Goal: Navigation & Orientation: Understand site structure

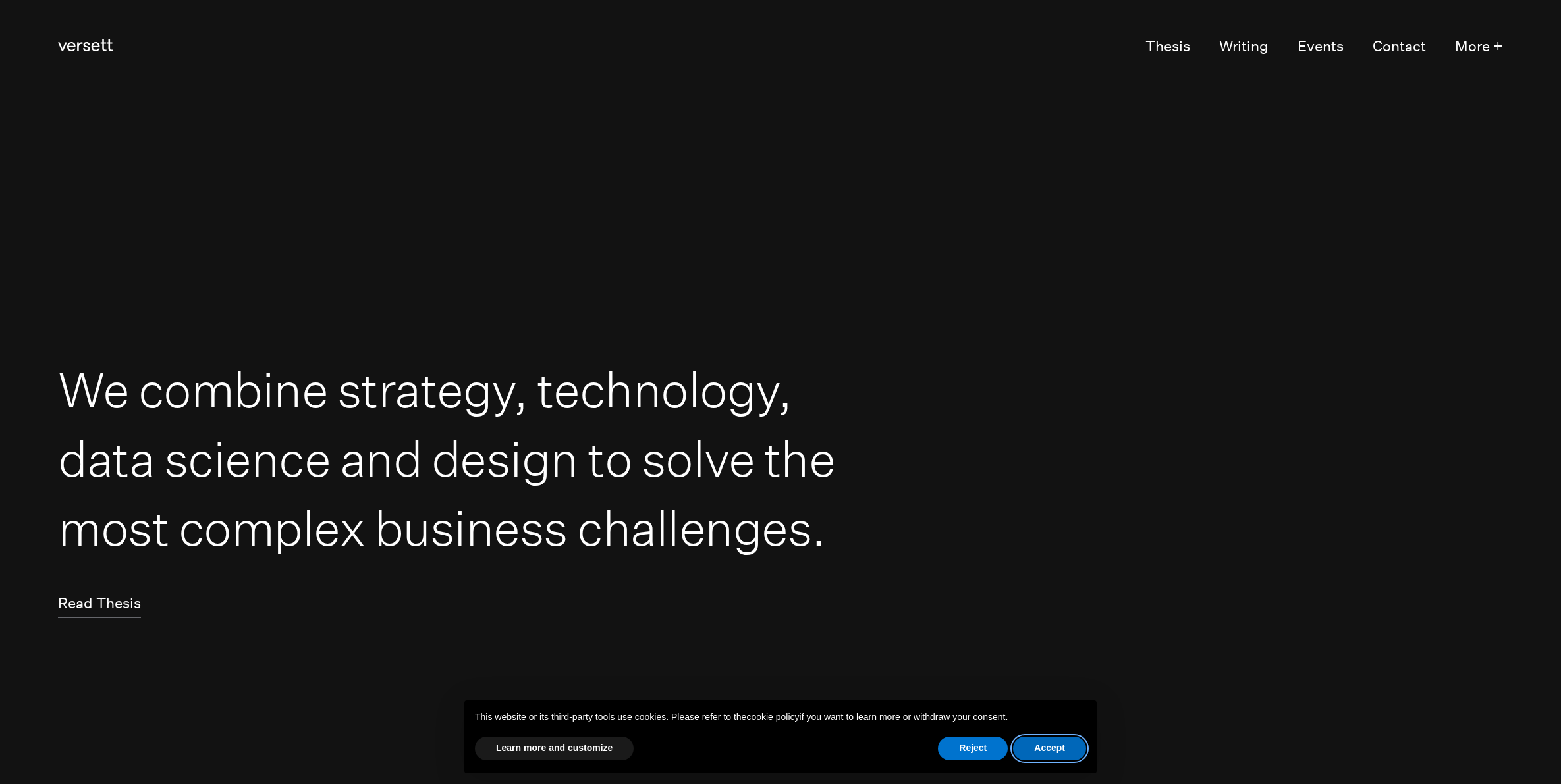
click at [1040, 745] on button "Accept" at bounding box center [1049, 748] width 73 height 24
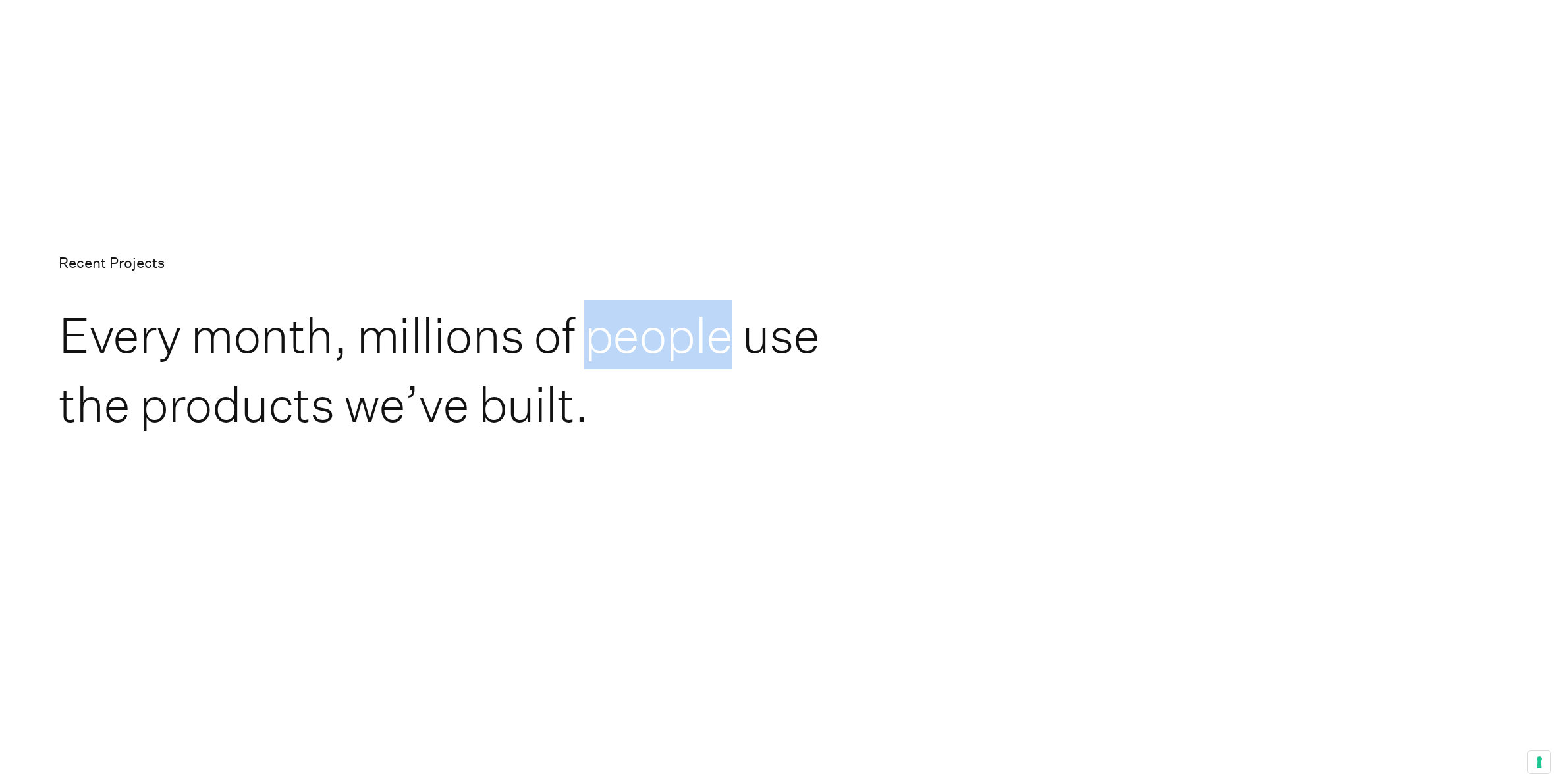
scroll to position [2056, 0]
click at [831, 263] on p "Recent Projects" at bounding box center [780, 262] width 1444 height 26
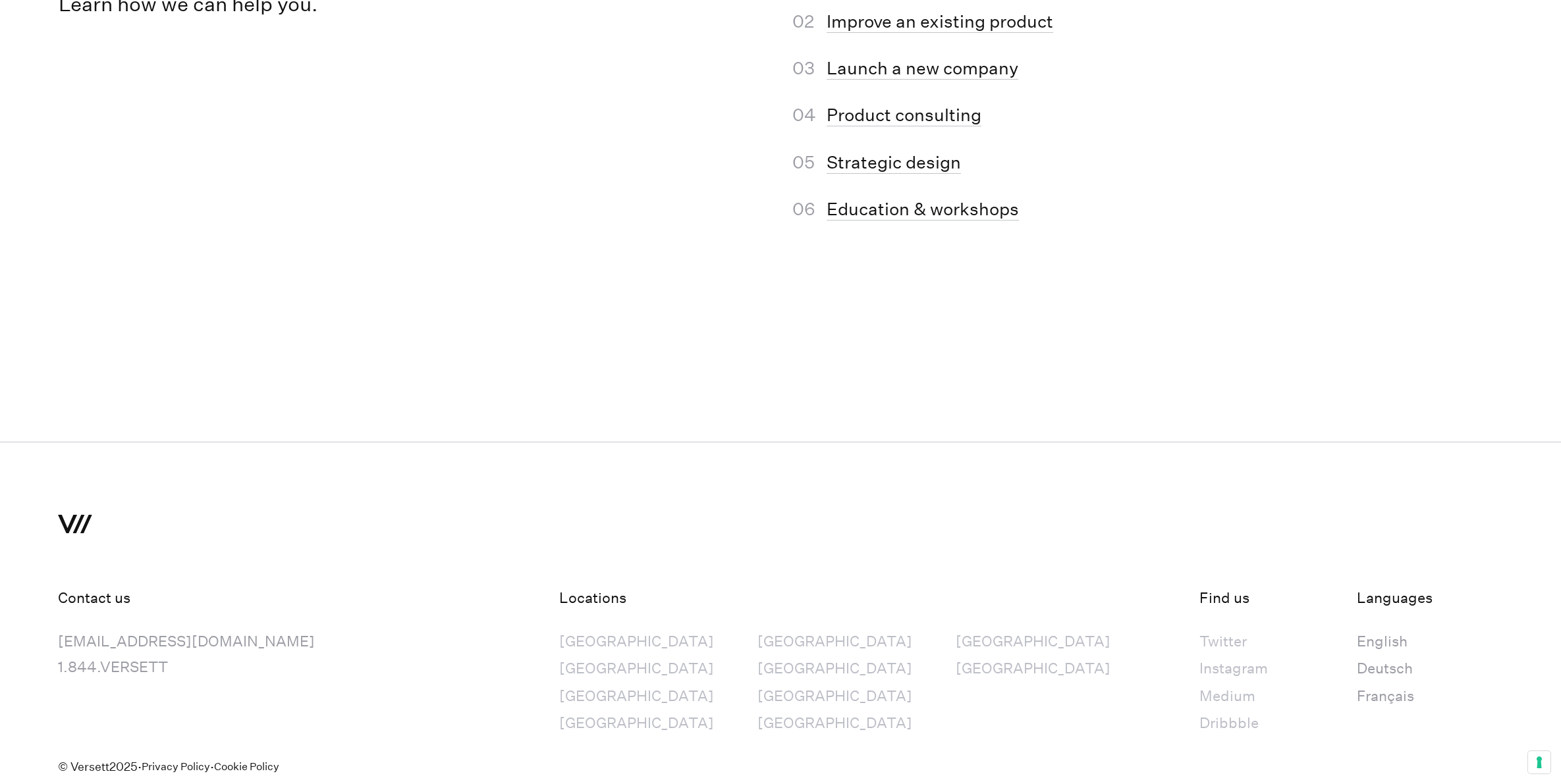
scroll to position [9163, 0]
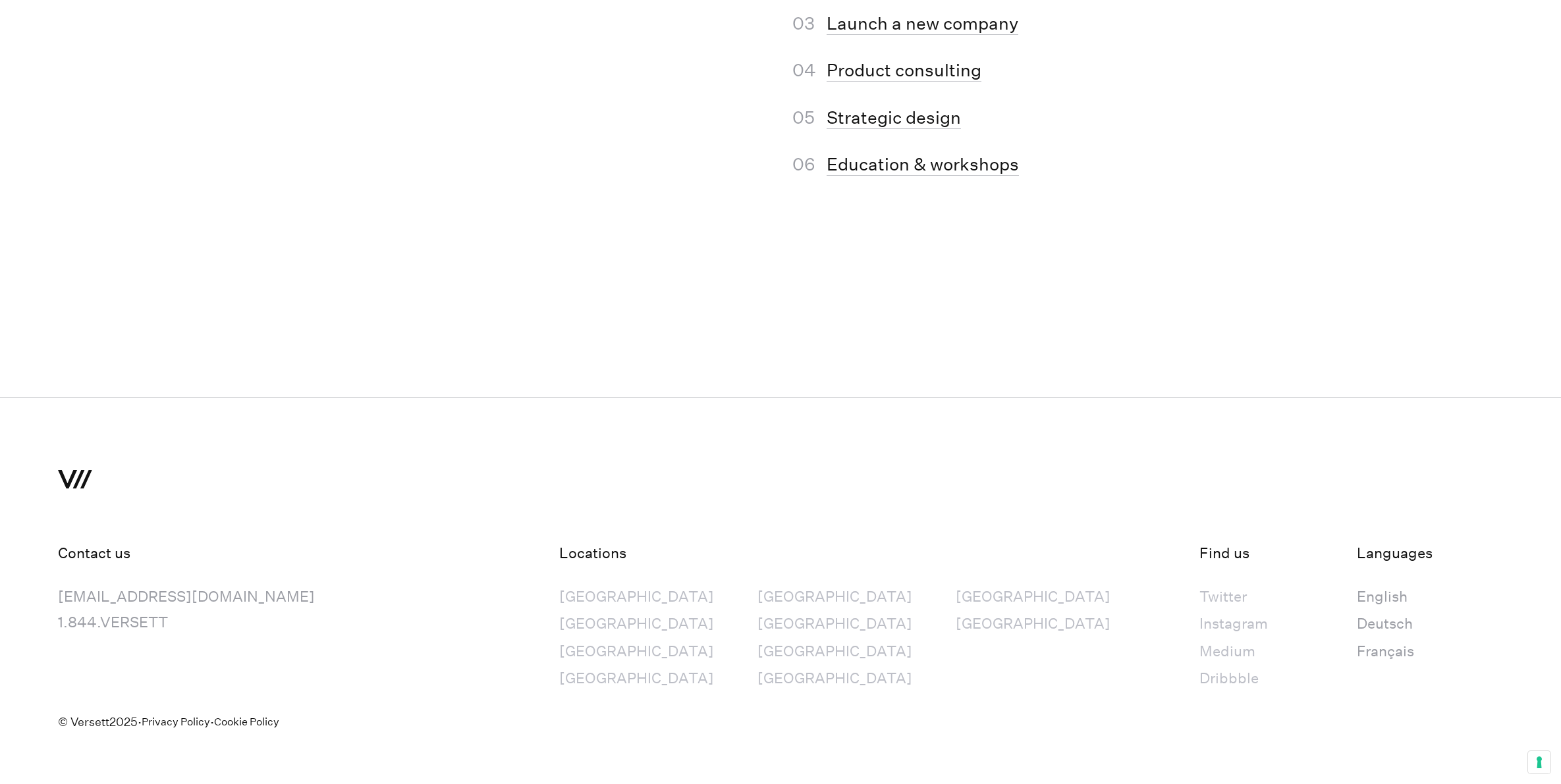
click at [584, 613] on div "[GEOGRAPHIC_DATA]" at bounding box center [636, 623] width 155 height 26
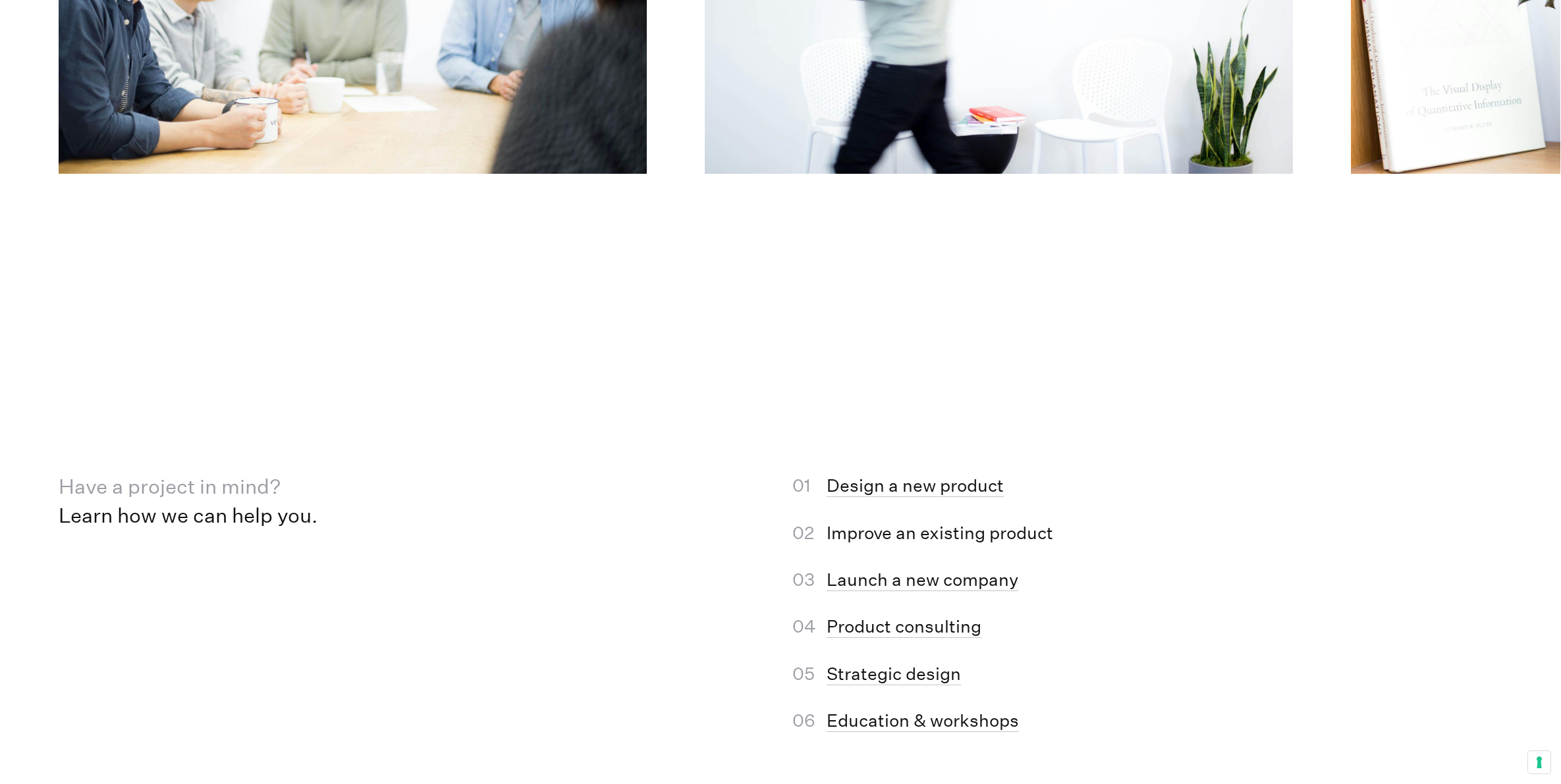
scroll to position [8601, 0]
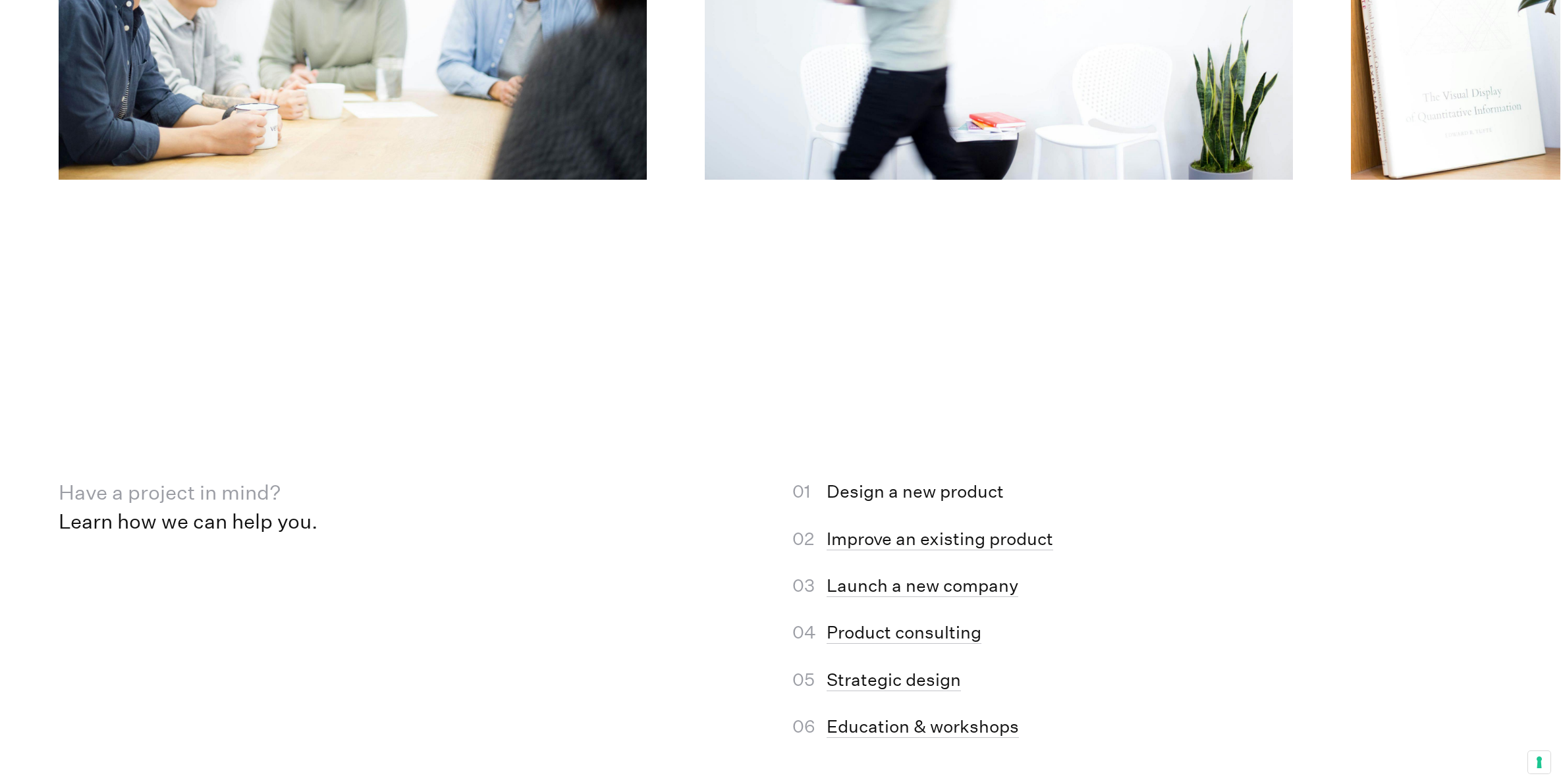
click at [901, 482] on link "Design a new product" at bounding box center [915, 492] width 177 height 22
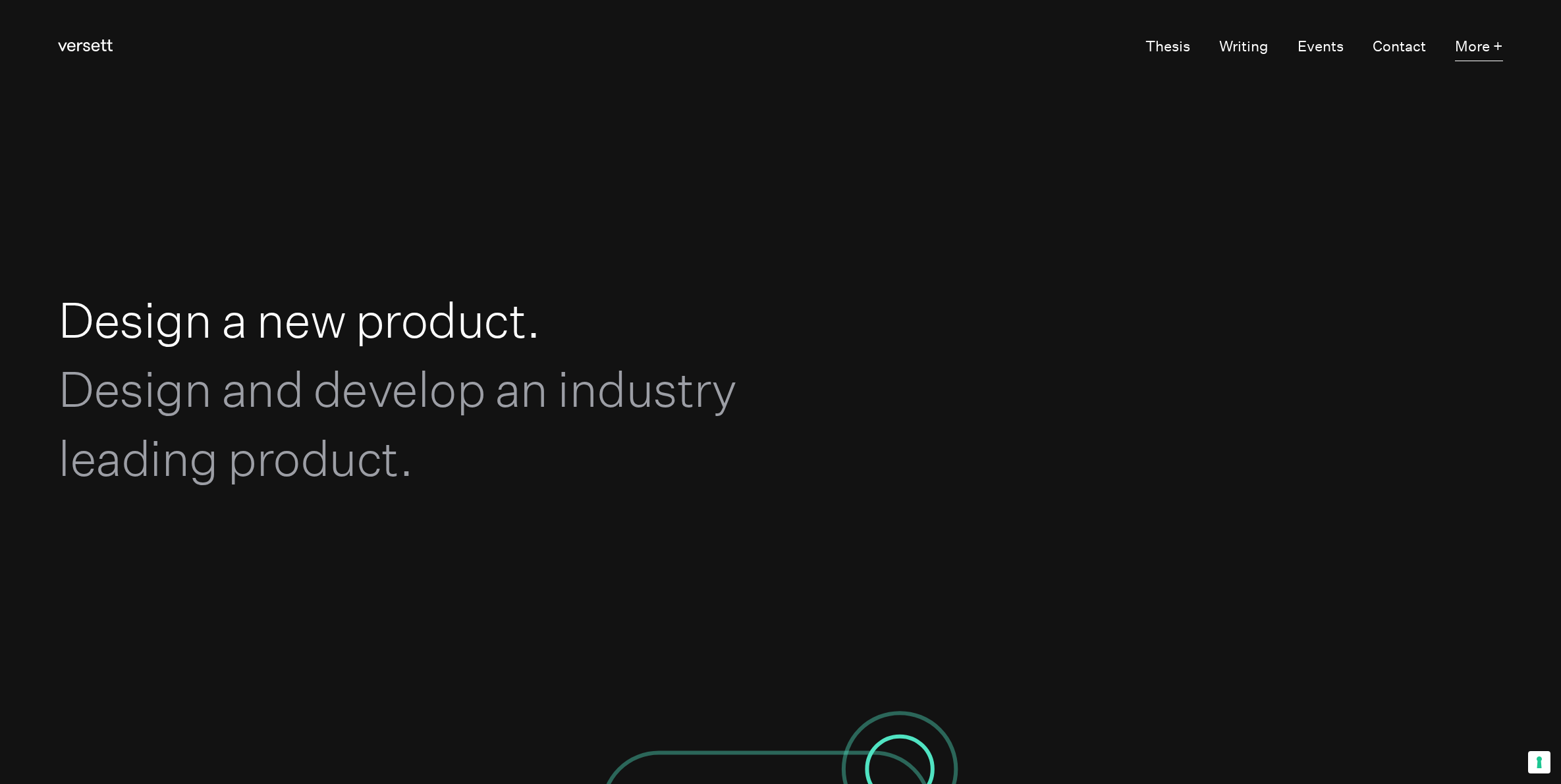
click at [1476, 49] on button "More +" at bounding box center [1479, 47] width 48 height 28
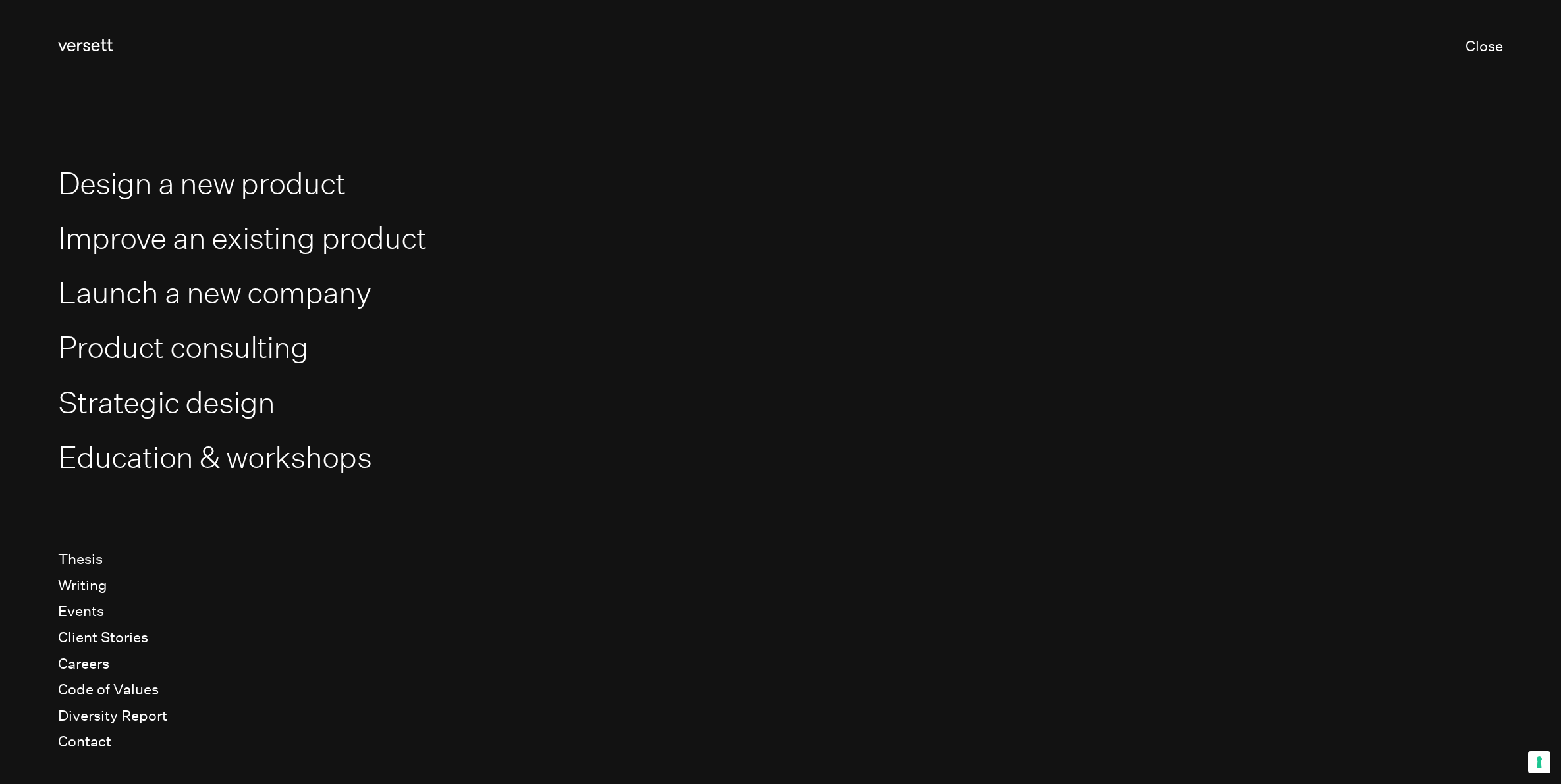
click at [192, 453] on link "Education & workshops" at bounding box center [214, 457] width 313 height 37
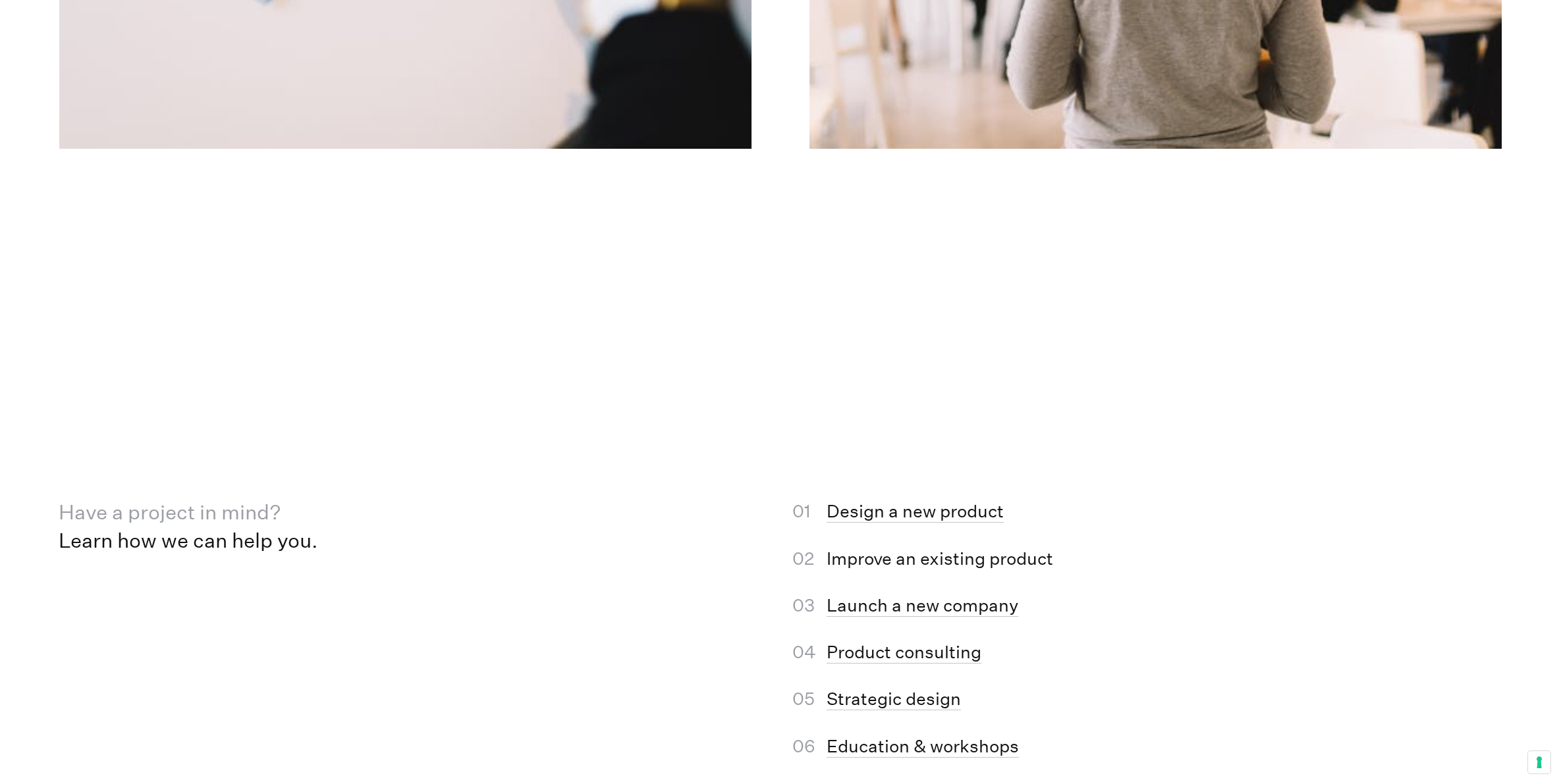
scroll to position [8794, 0]
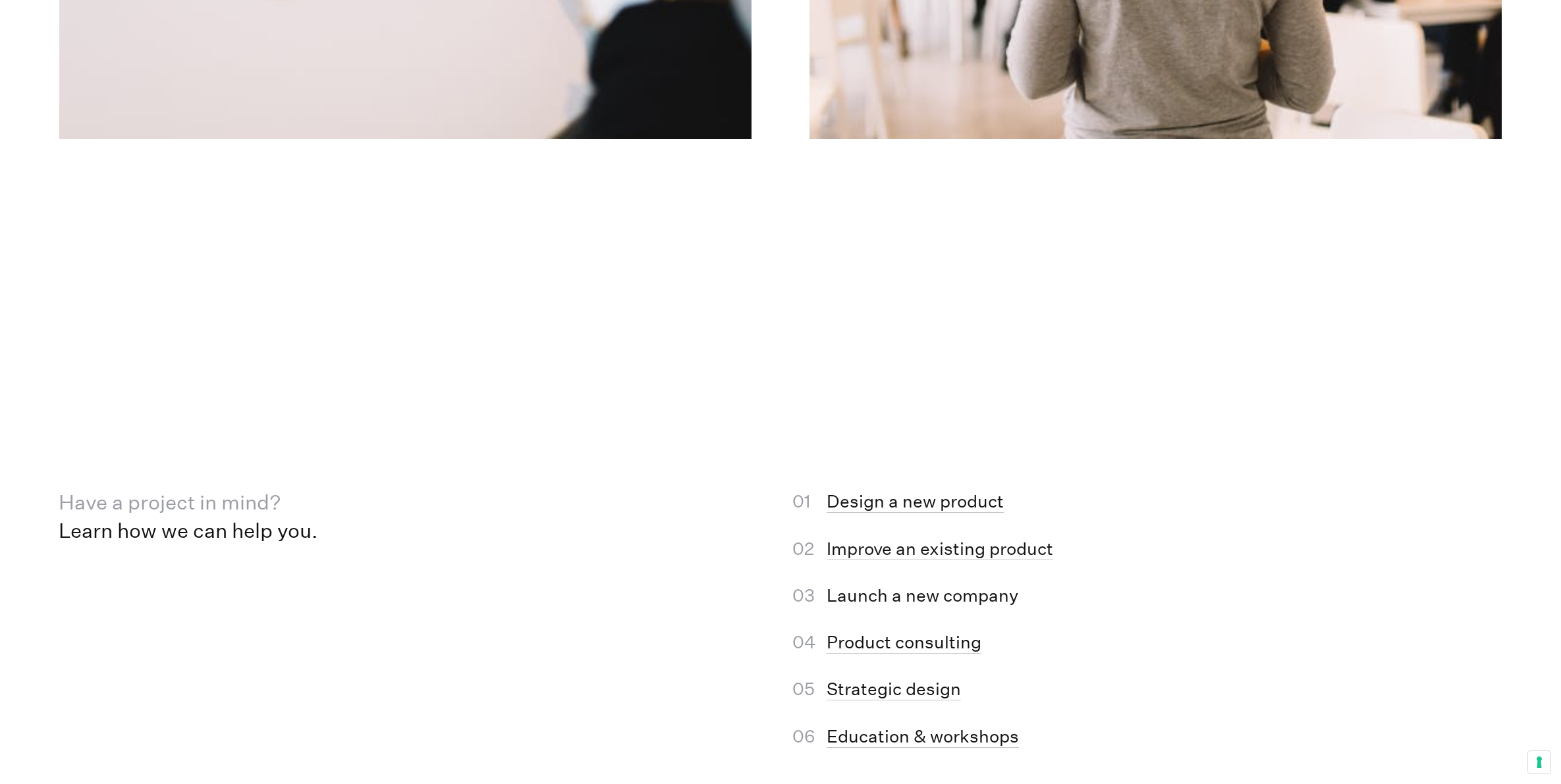
click at [932, 586] on link "Launch a new company" at bounding box center [922, 596] width 192 height 22
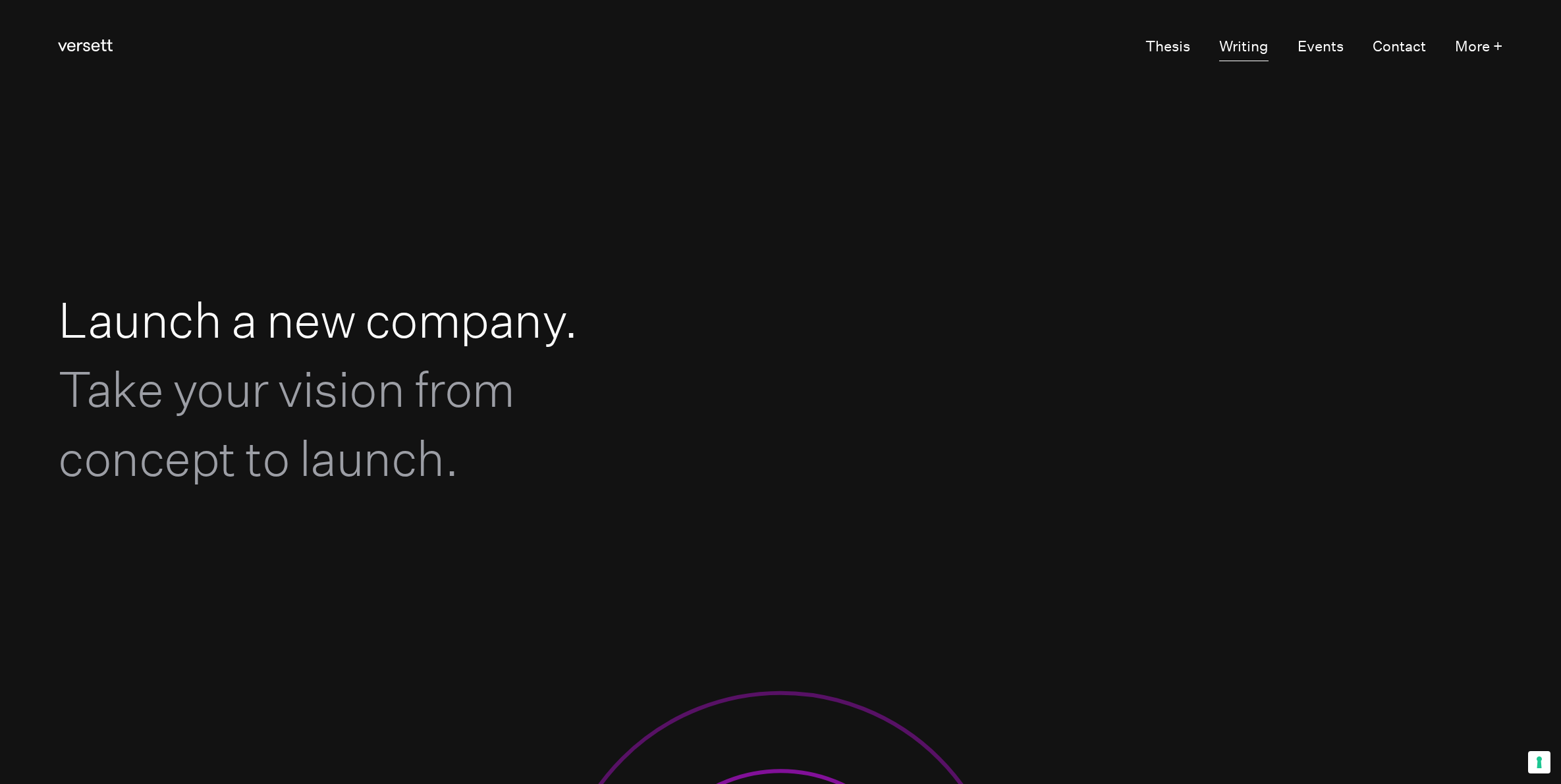
click at [1264, 41] on link "Writing" at bounding box center [1243, 47] width 49 height 28
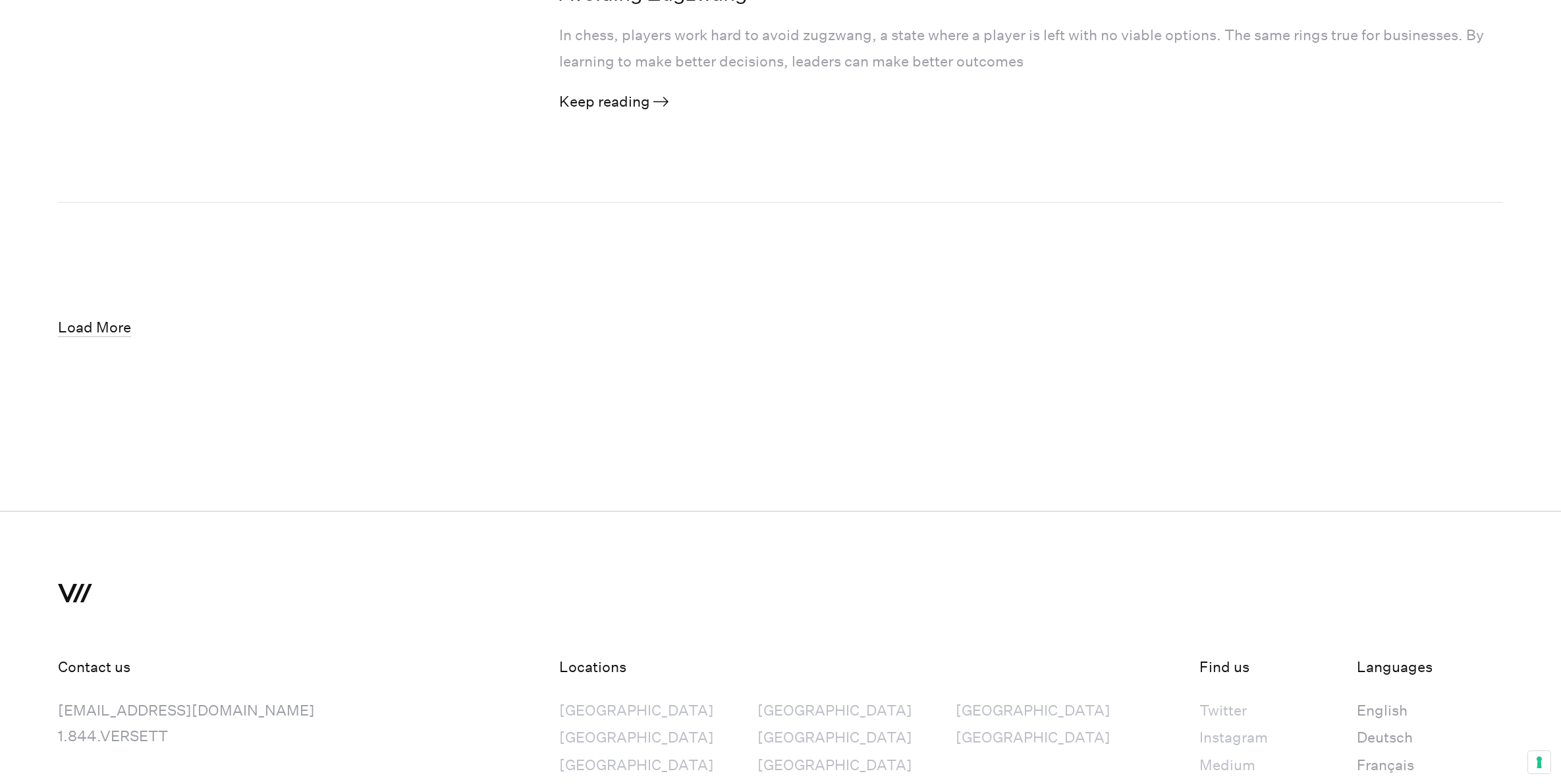
scroll to position [3717, 0]
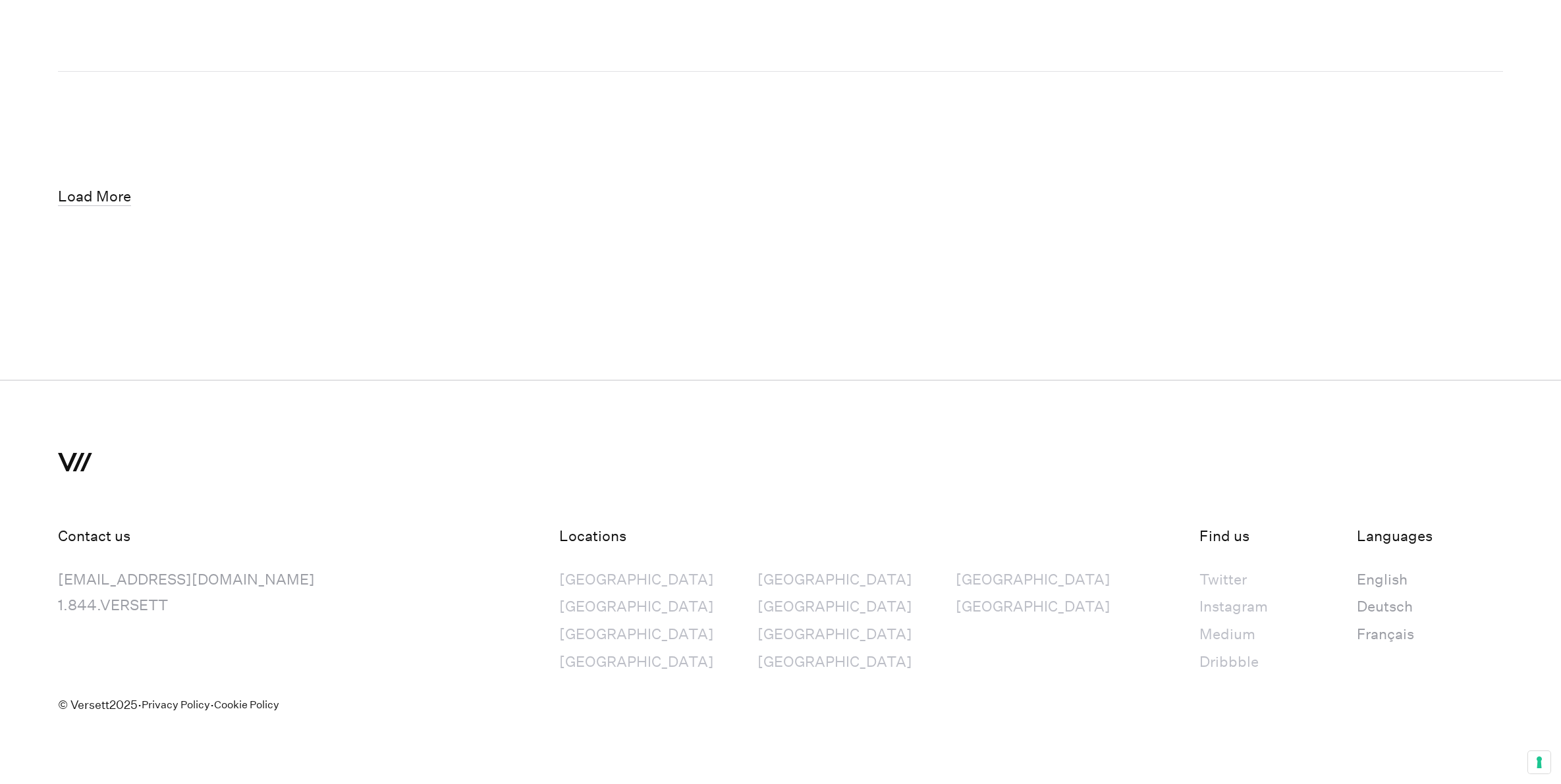
click at [1200, 609] on div "Instagram" at bounding box center [1233, 607] width 68 height 26
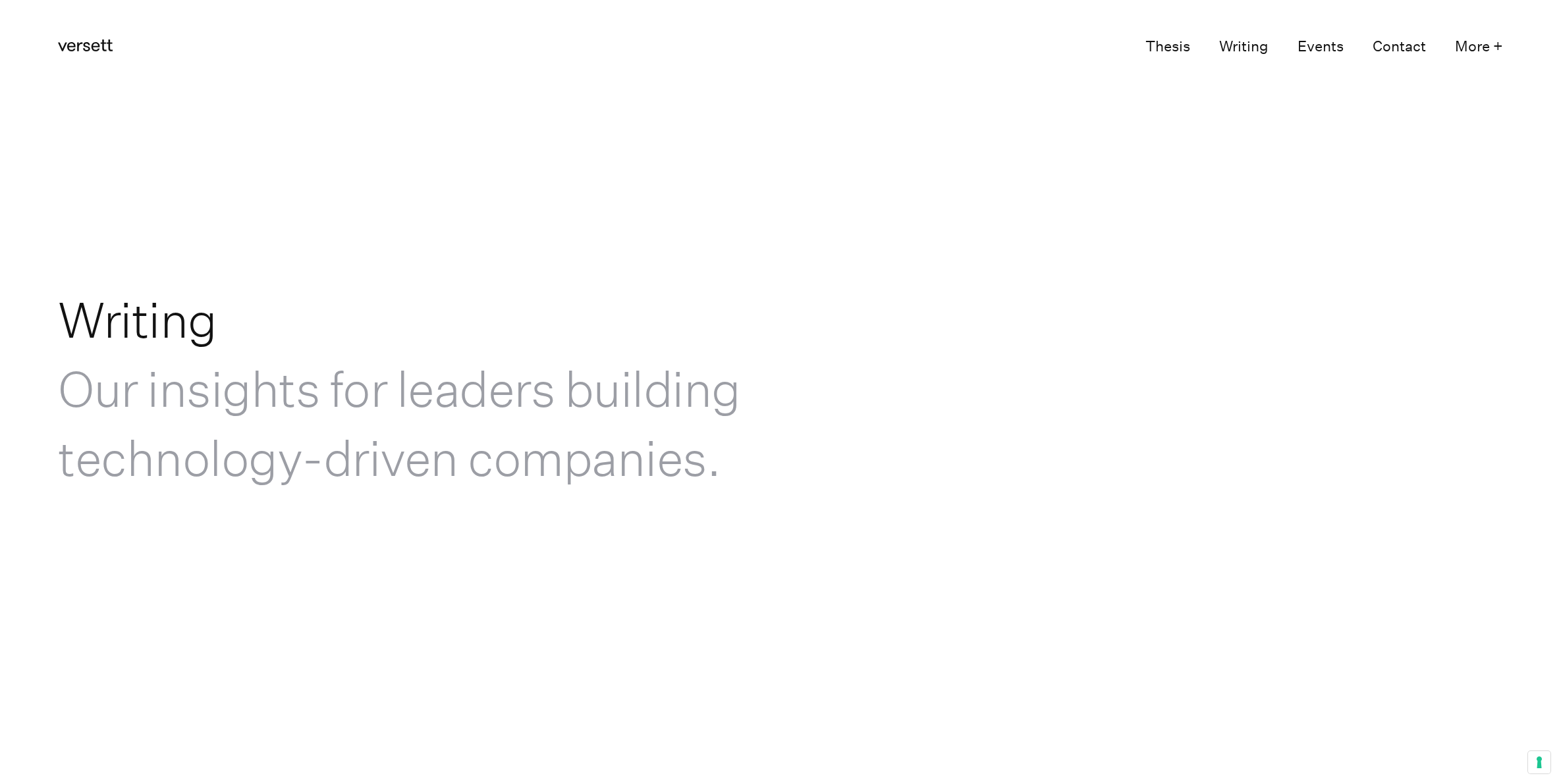
click at [1157, 49] on link "Thesis" at bounding box center [1168, 47] width 44 height 28
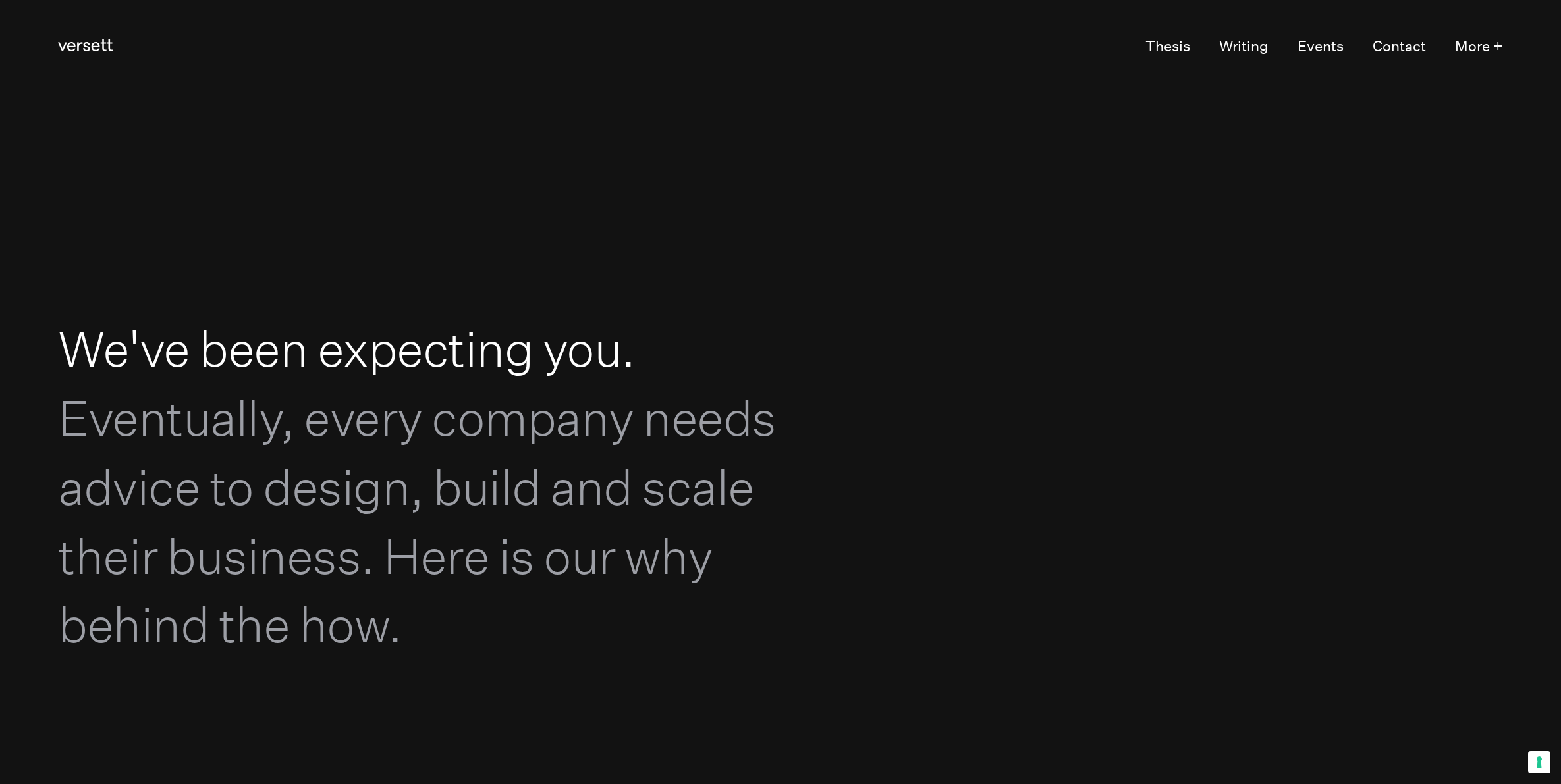
click at [1477, 49] on button "More +" at bounding box center [1479, 47] width 48 height 28
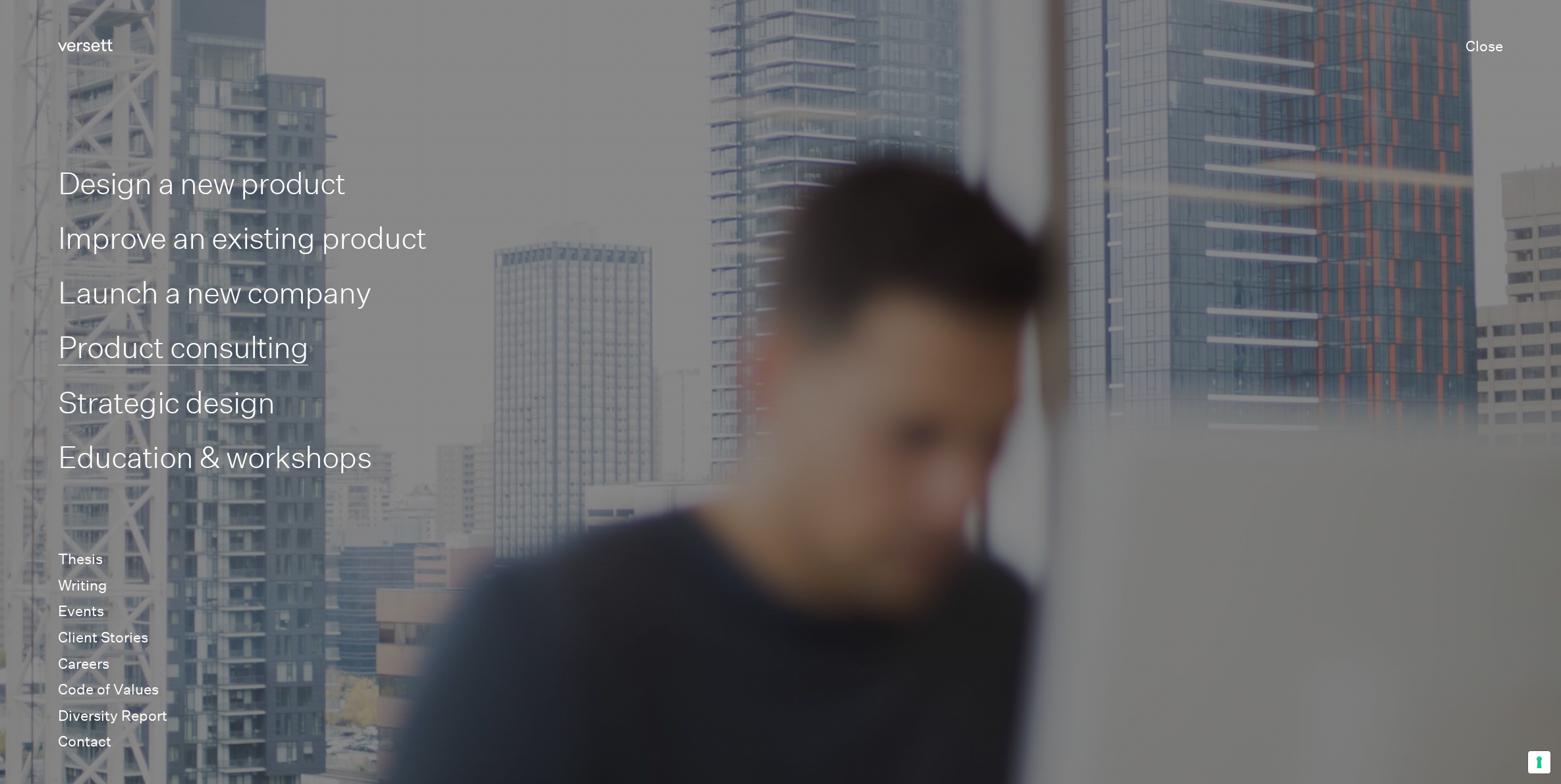
click at [211, 352] on link "Product consulting" at bounding box center [183, 348] width 251 height 37
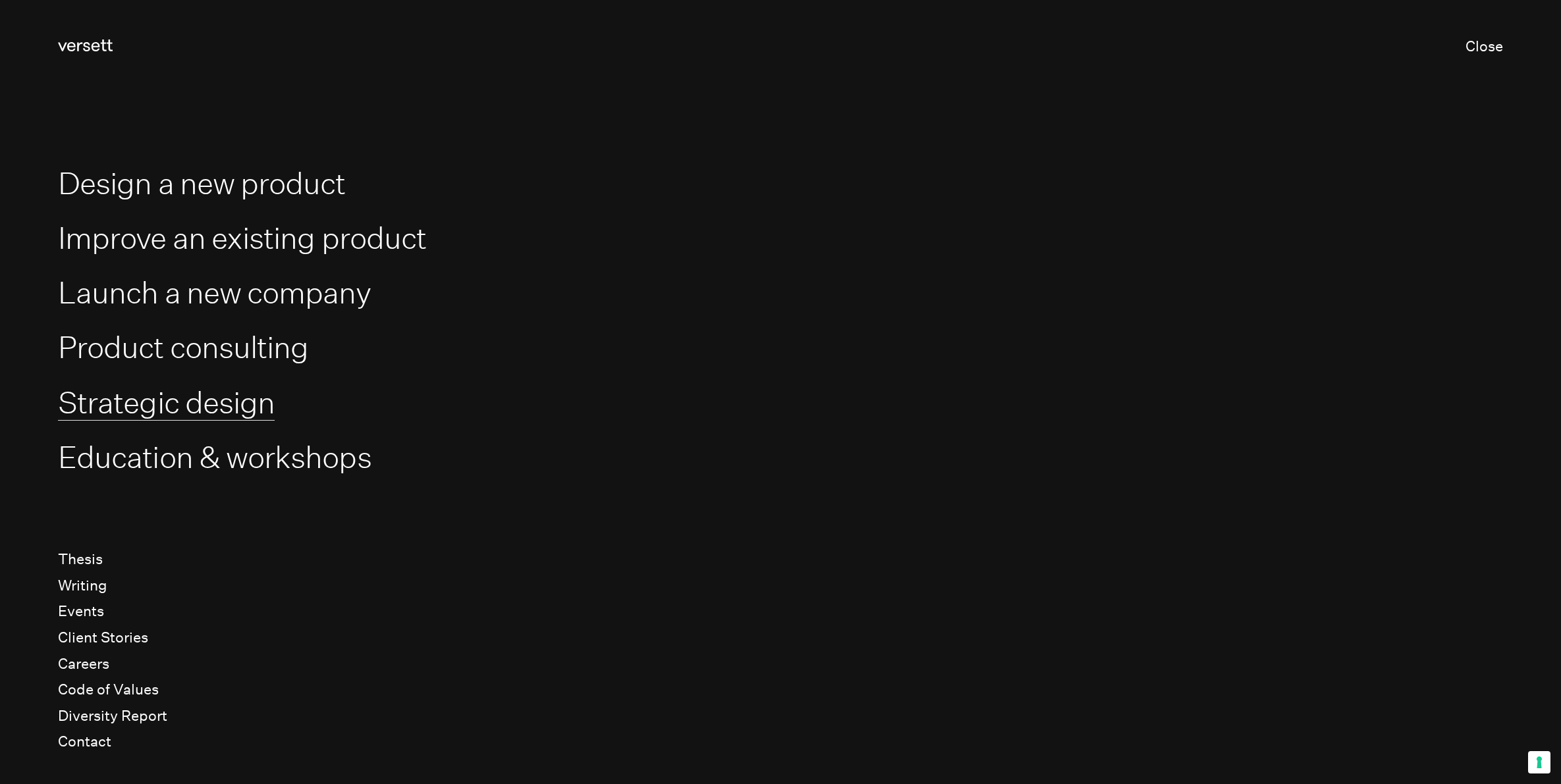
drag, startPoint x: 190, startPoint y: 405, endPoint x: 180, endPoint y: 405, distance: 10.0
click at [189, 405] on link "Strategic design" at bounding box center [166, 403] width 217 height 37
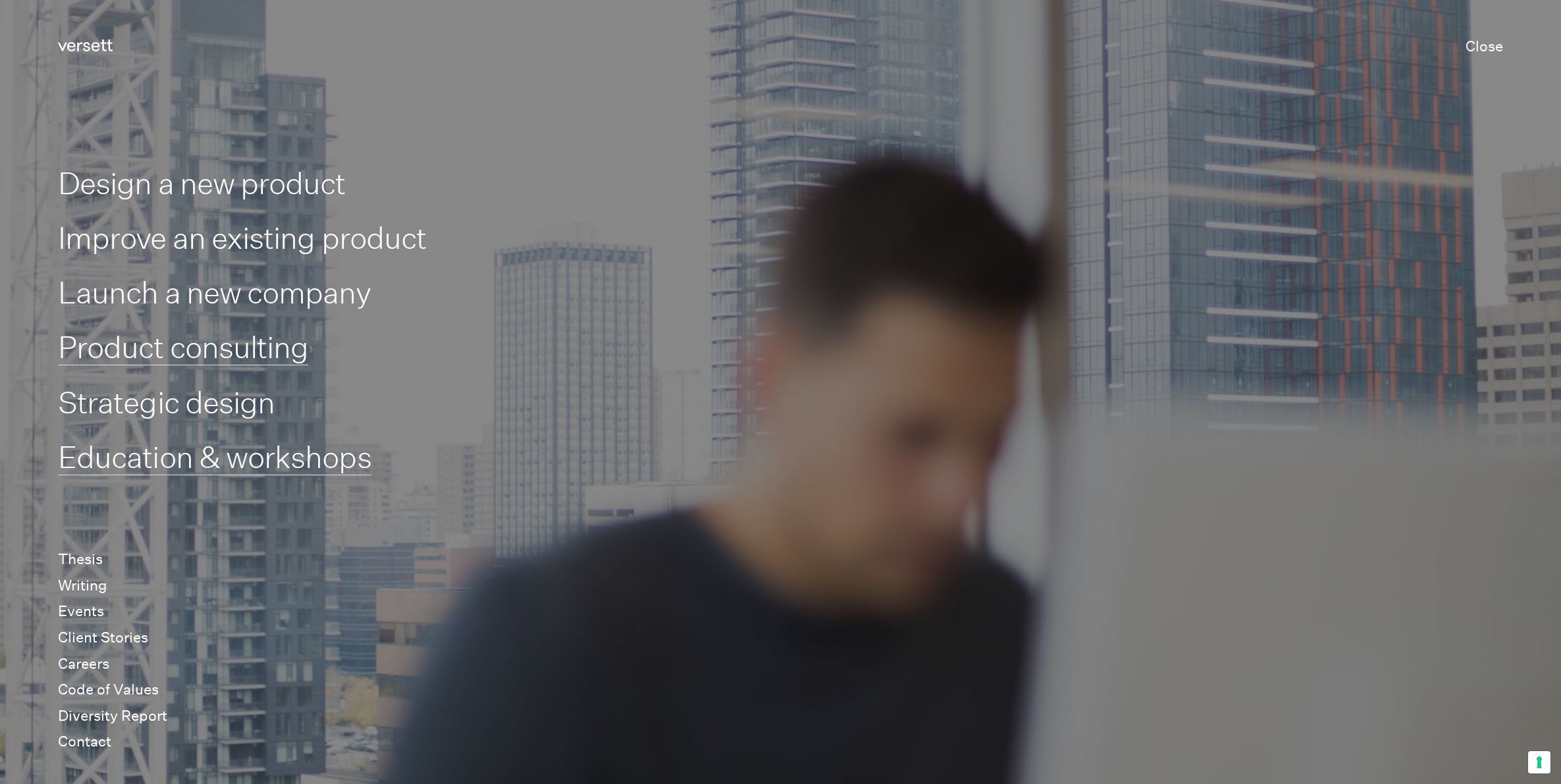
drag, startPoint x: 180, startPoint y: 457, endPoint x: 181, endPoint y: 338, distance: 119.0
click at [179, 457] on link "Education & workshops" at bounding box center [214, 457] width 313 height 37
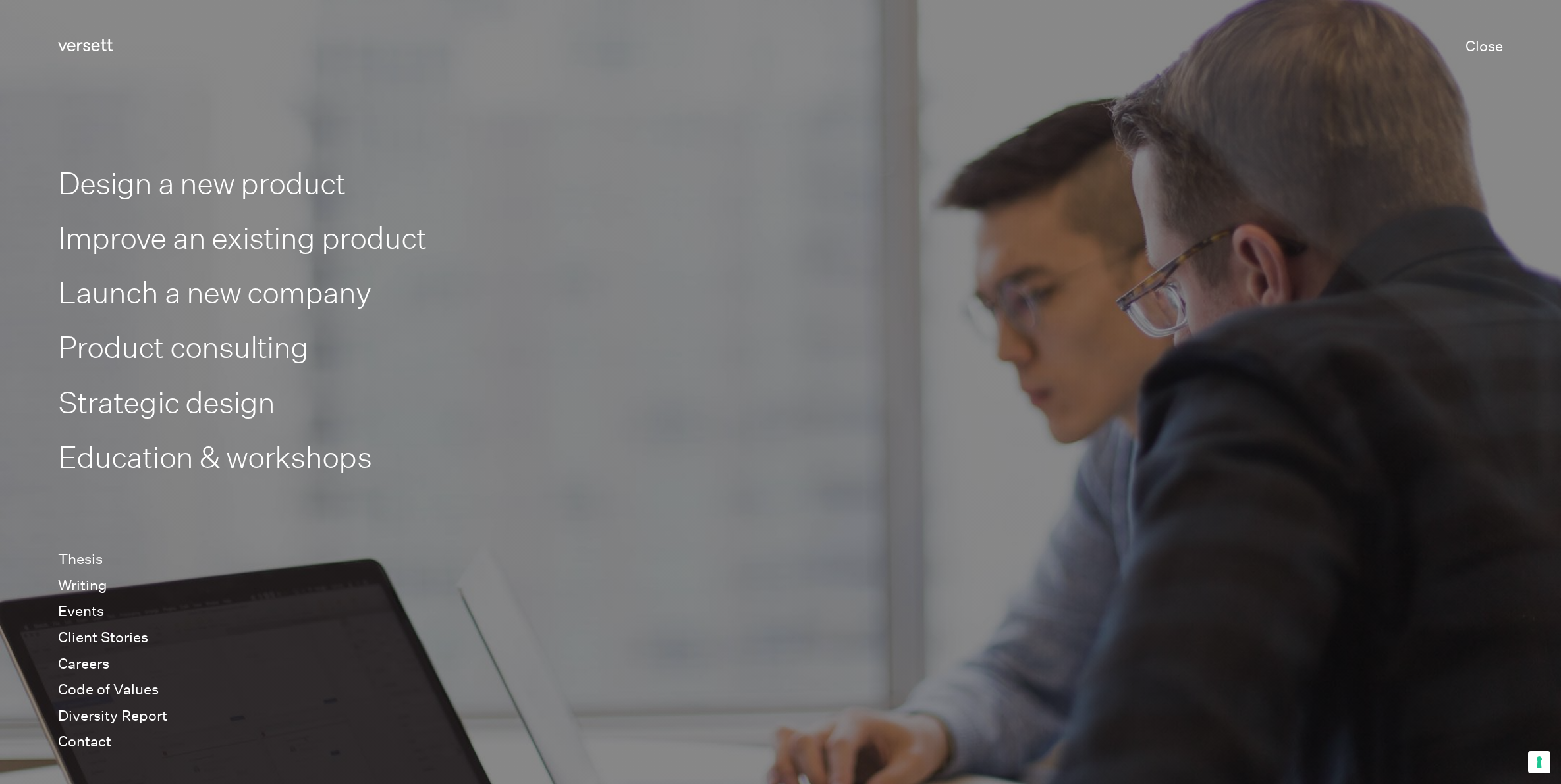
click at [207, 180] on link "Design a new product" at bounding box center [201, 184] width 288 height 37
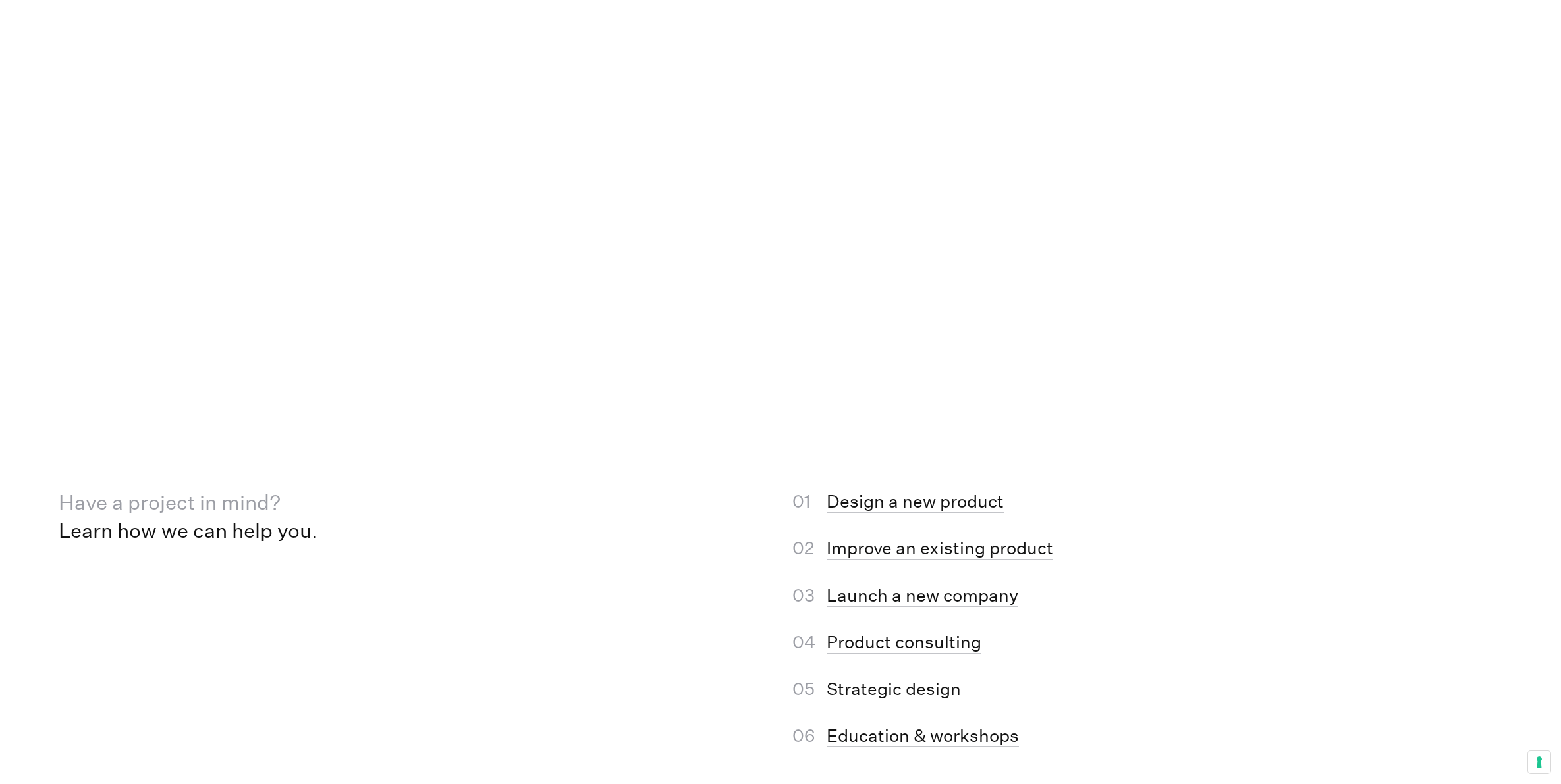
scroll to position [7106, 0]
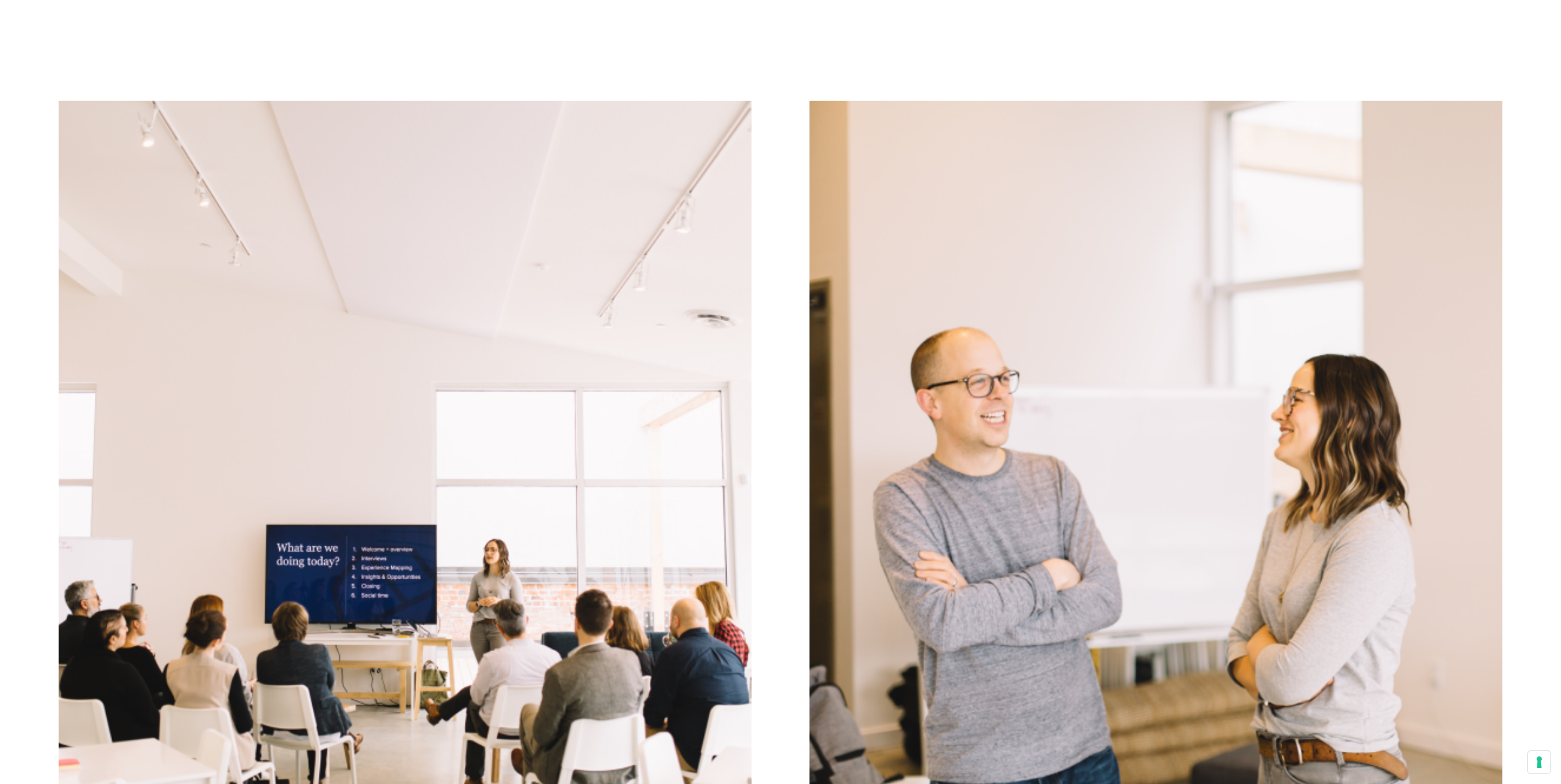
scroll to position [2374, 0]
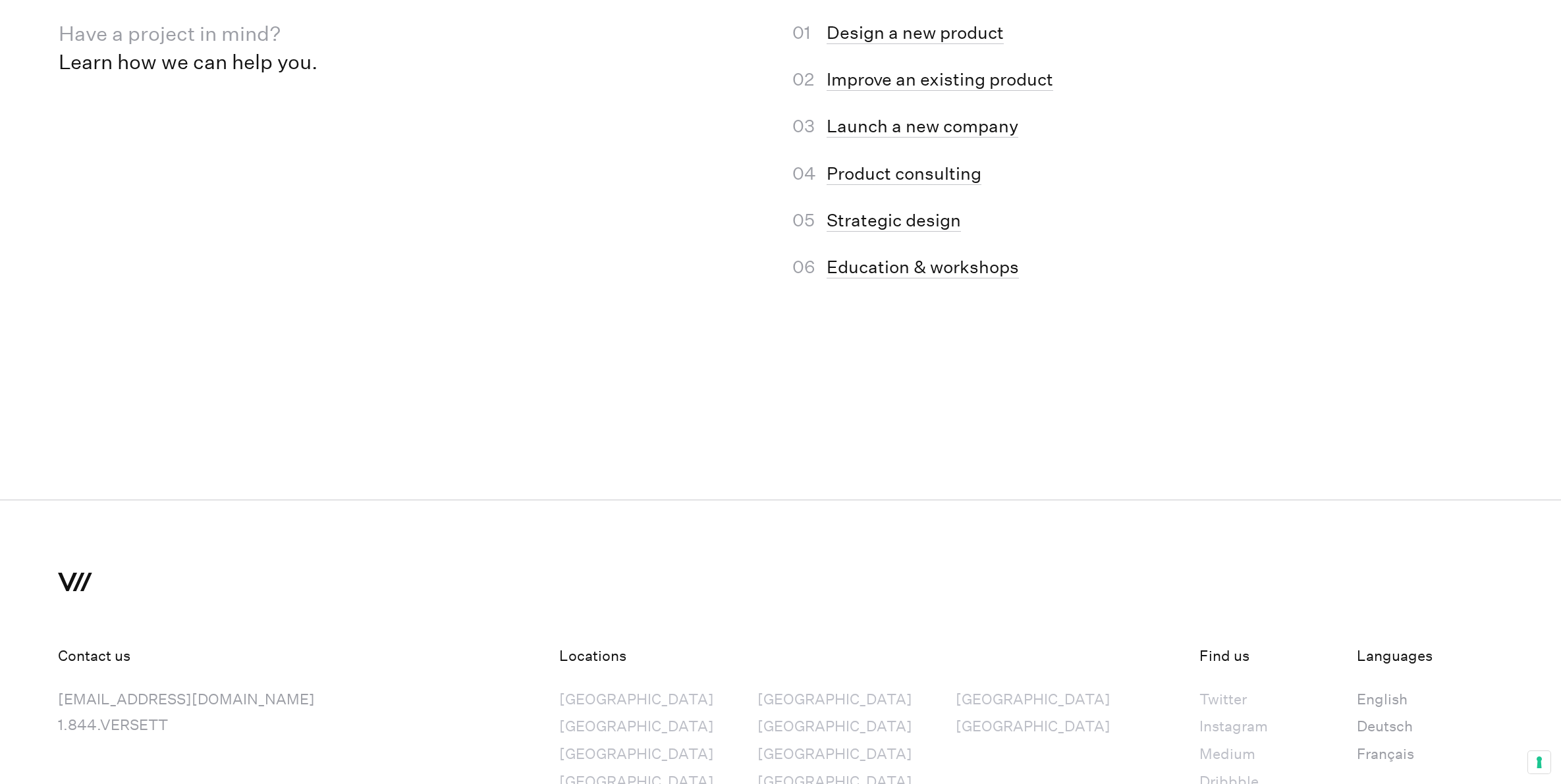
scroll to position [7781, 0]
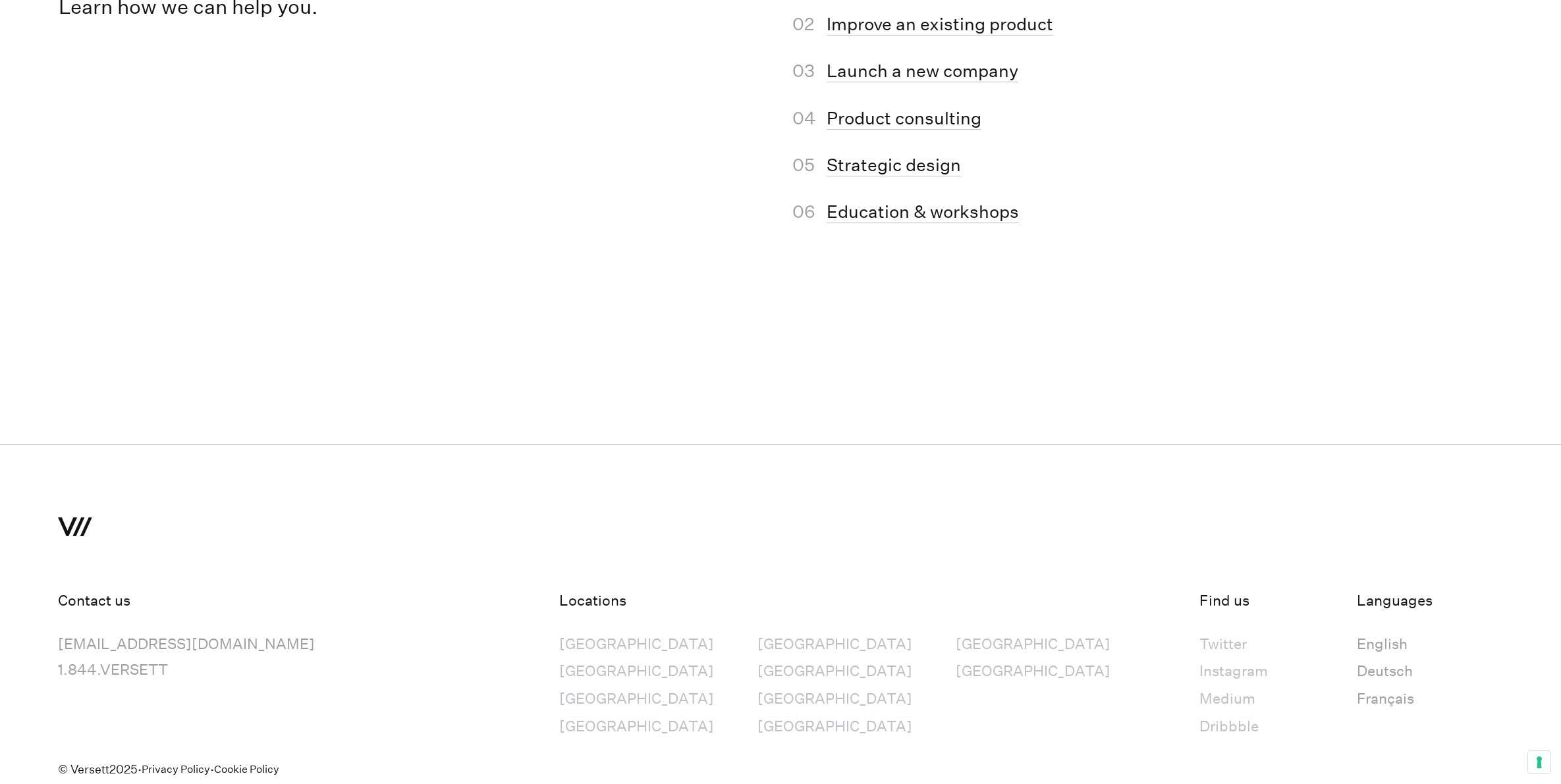
scroll to position [14787, 0]
